Goal: Find specific page/section: Find specific page/section

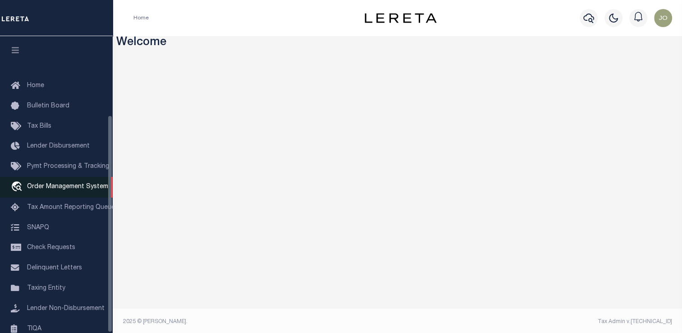
scroll to position [108, 0]
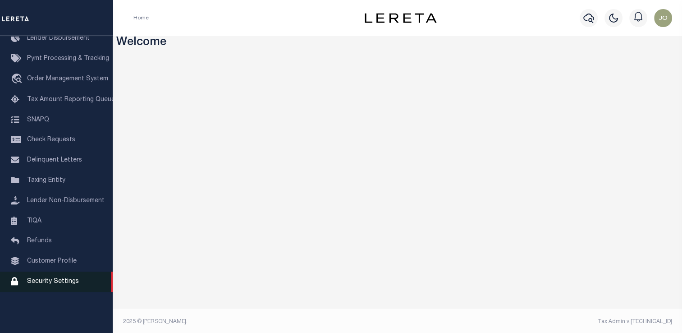
click at [51, 284] on span "Security Settings" at bounding box center [53, 281] width 52 height 6
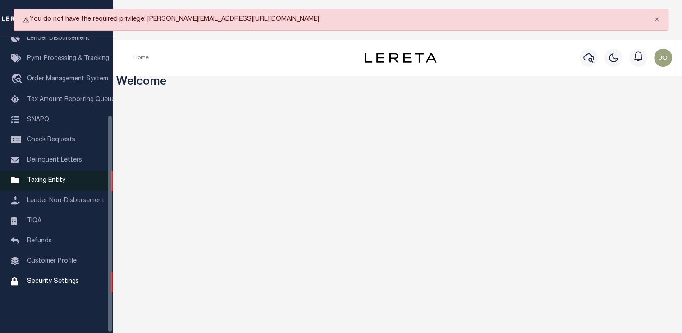
click at [58, 183] on span "Taxing Entity" at bounding box center [46, 180] width 38 height 6
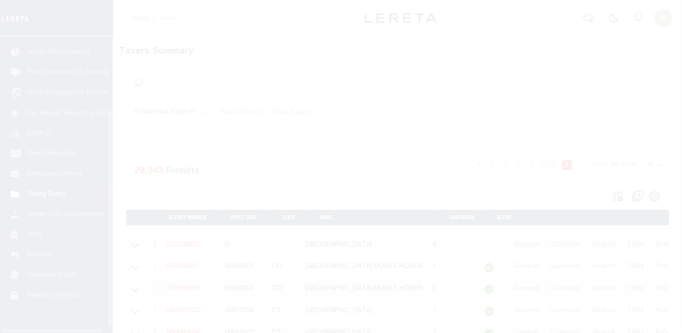
scroll to position [108, 0]
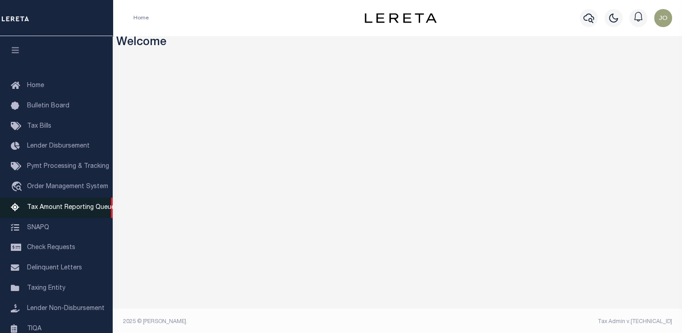
click at [70, 210] on span "Tax Amount Reporting Queue" at bounding box center [71, 207] width 88 height 6
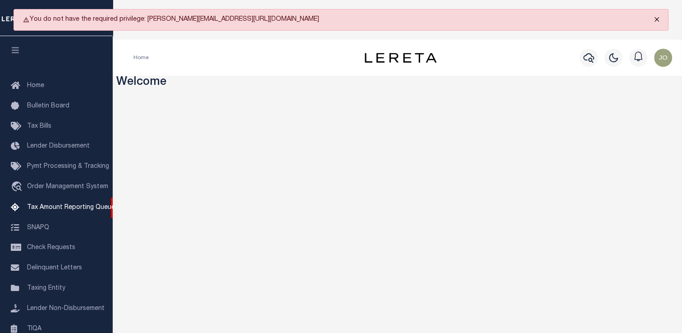
click at [654, 18] on button "Close" at bounding box center [656, 19] width 23 height 20
